Goal: Transaction & Acquisition: Purchase product/service

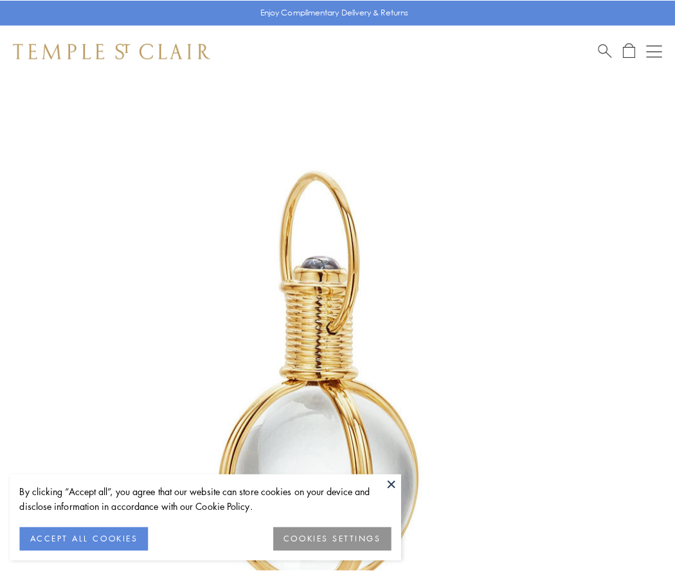
scroll to position [335, 0]
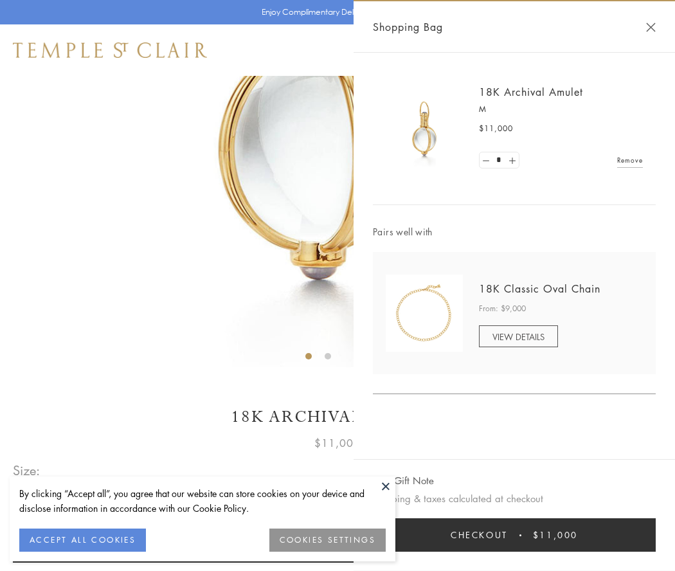
click at [514, 535] on button "Checkout $11,000" at bounding box center [514, 534] width 283 height 33
